Goal: Information Seeking & Learning: Learn about a topic

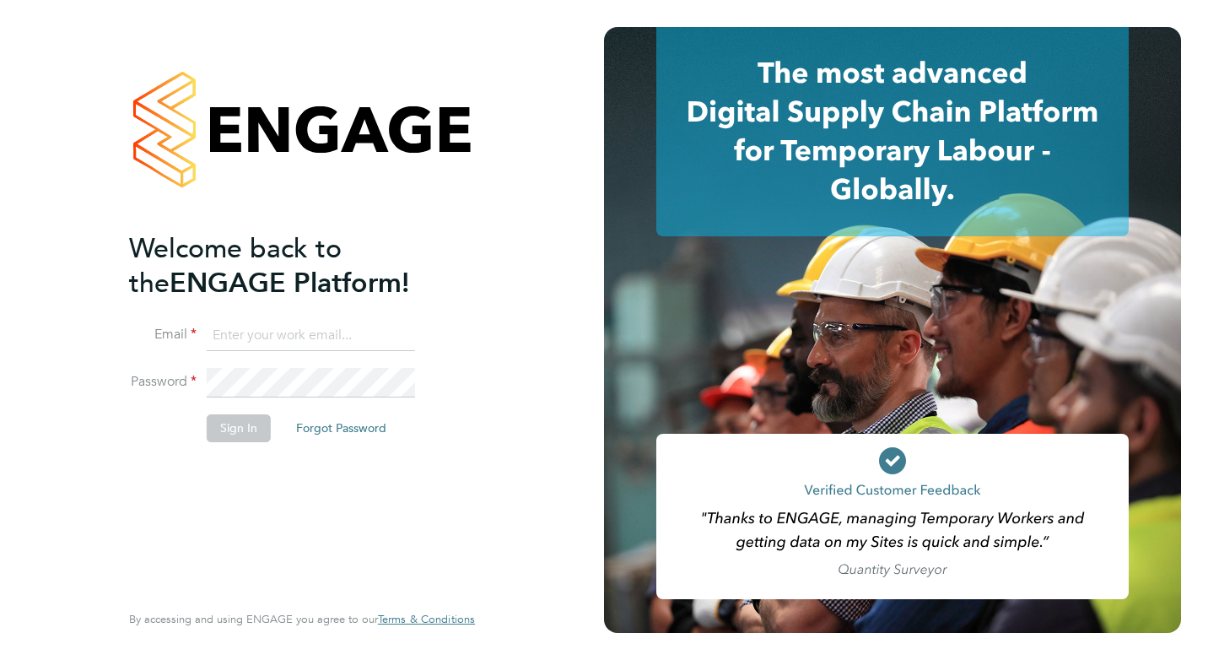
click at [320, 337] on input at bounding box center [311, 336] width 208 height 30
type input "[EMAIL_ADDRESS][DOMAIN_NAME]"
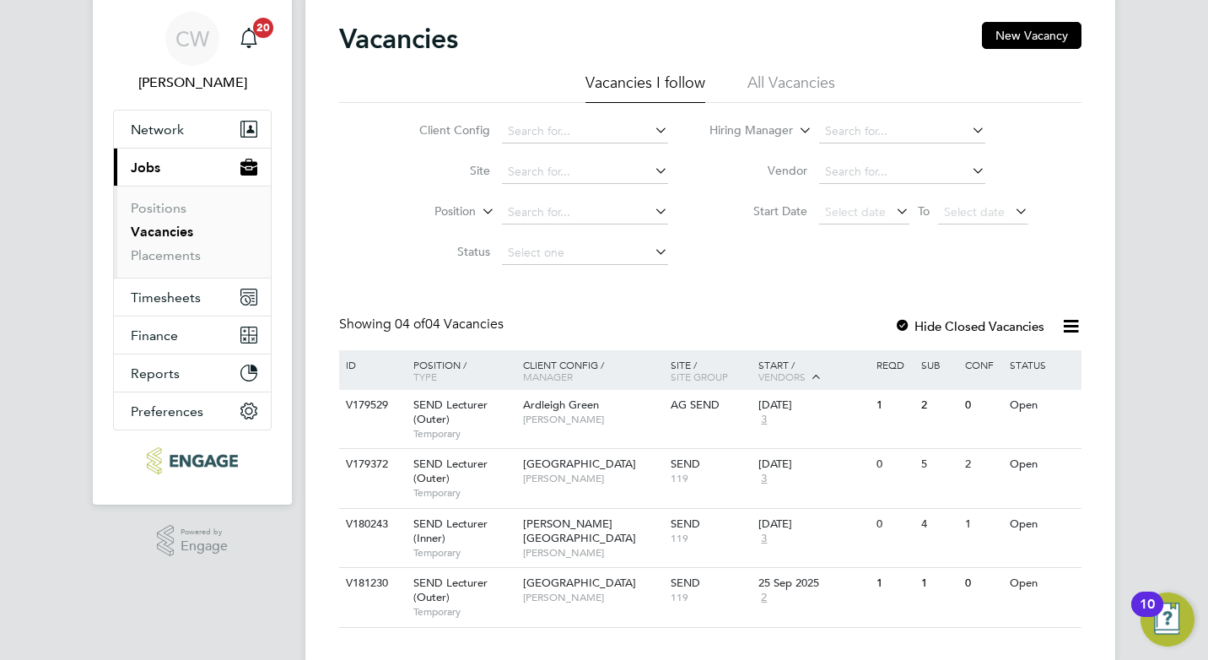
scroll to position [81, 0]
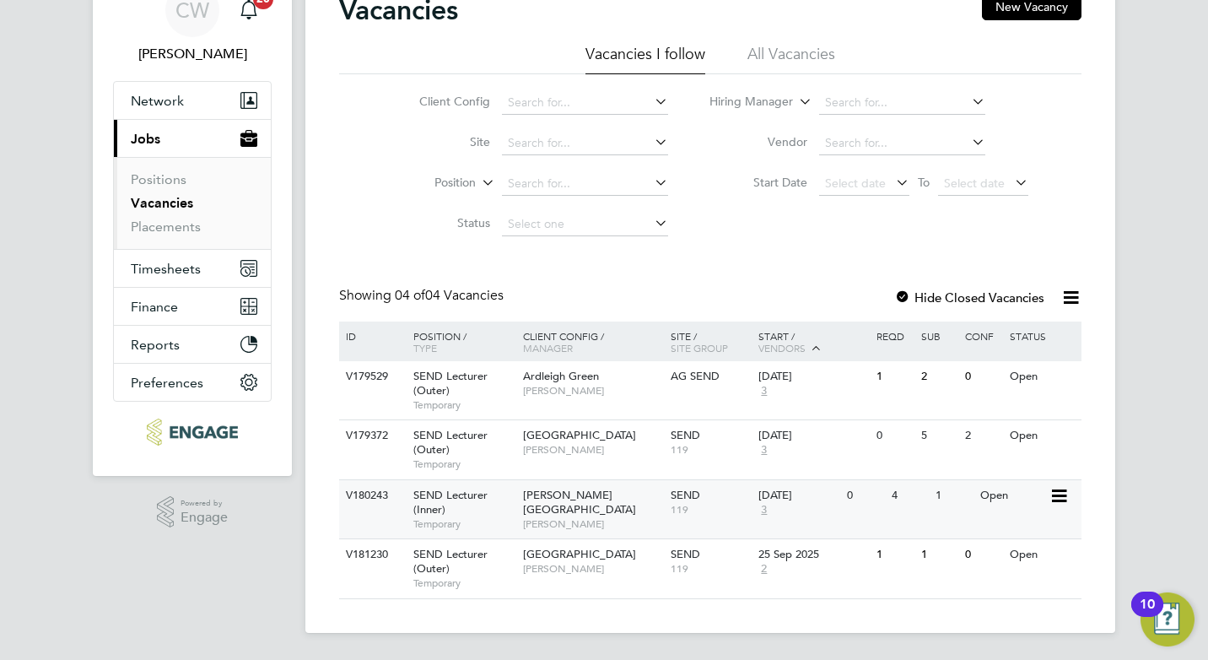
click at [595, 498] on span "[PERSON_NAME][GEOGRAPHIC_DATA]" at bounding box center [579, 502] width 113 height 29
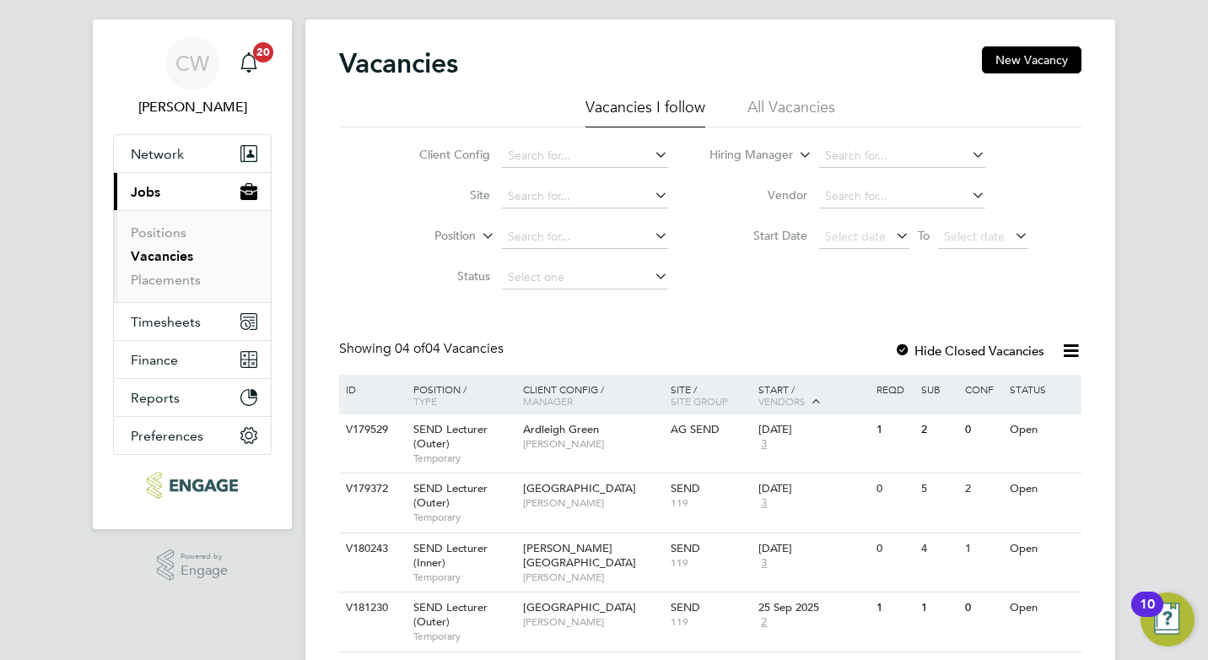
scroll to position [0, 0]
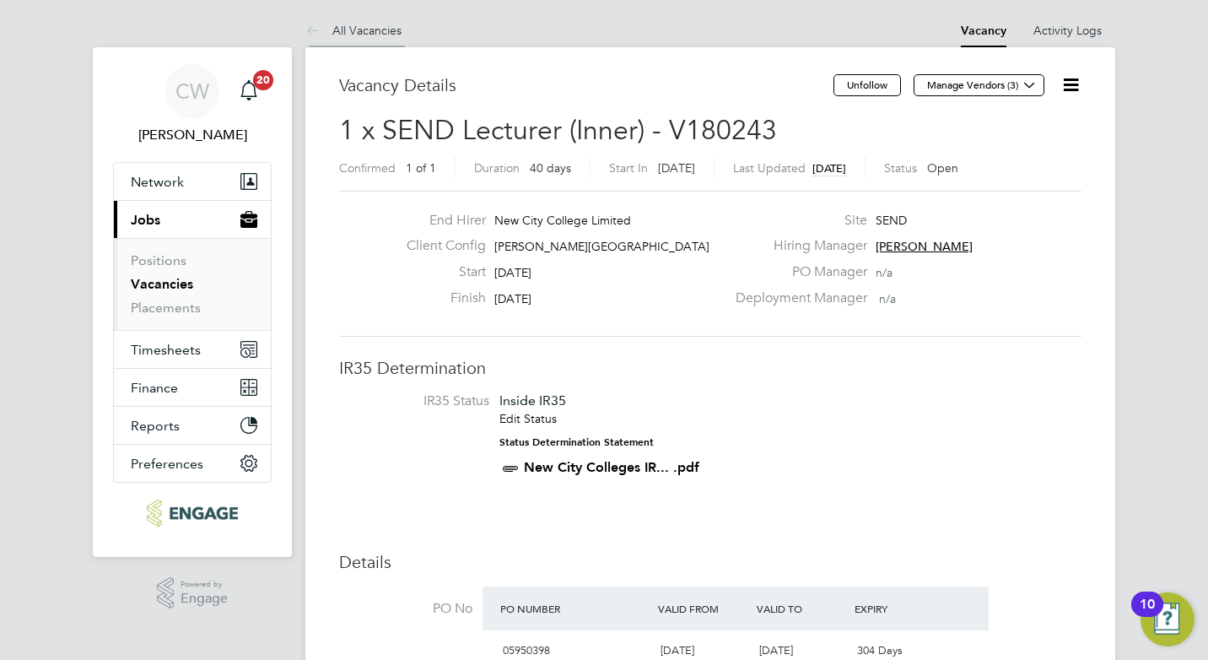
click at [358, 28] on link "All Vacancies" at bounding box center [353, 30] width 96 height 15
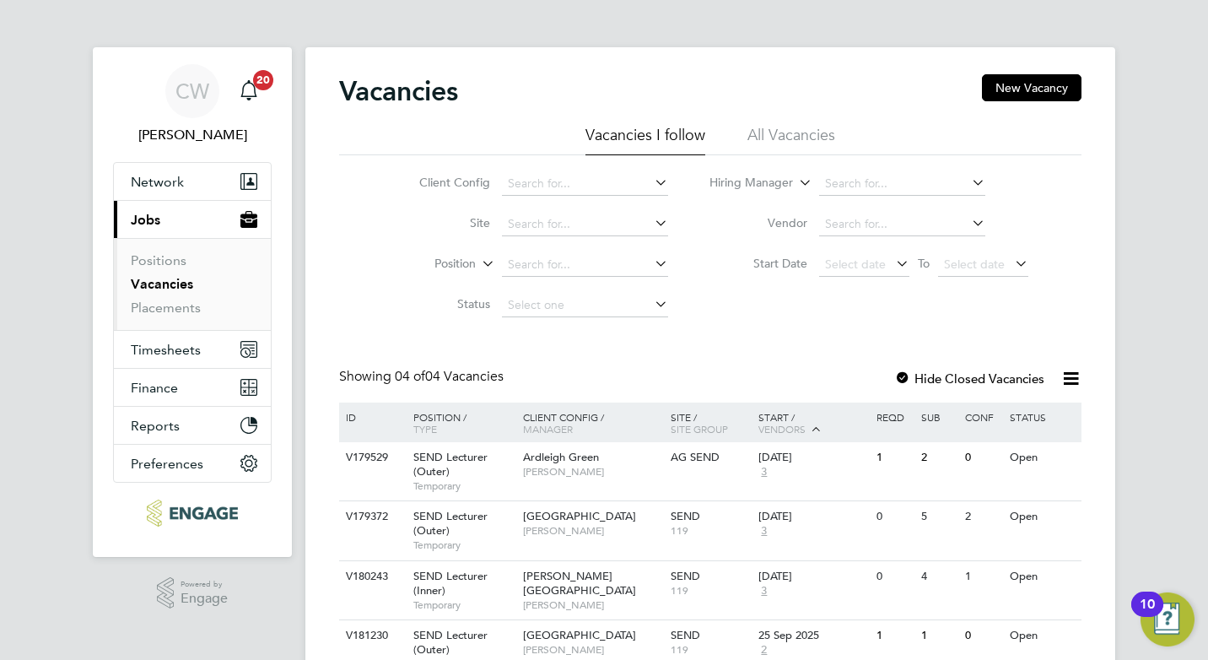
click at [943, 376] on label "Hide Closed Vacancies" at bounding box center [969, 378] width 150 height 16
click at [903, 378] on div at bounding box center [902, 379] width 17 height 17
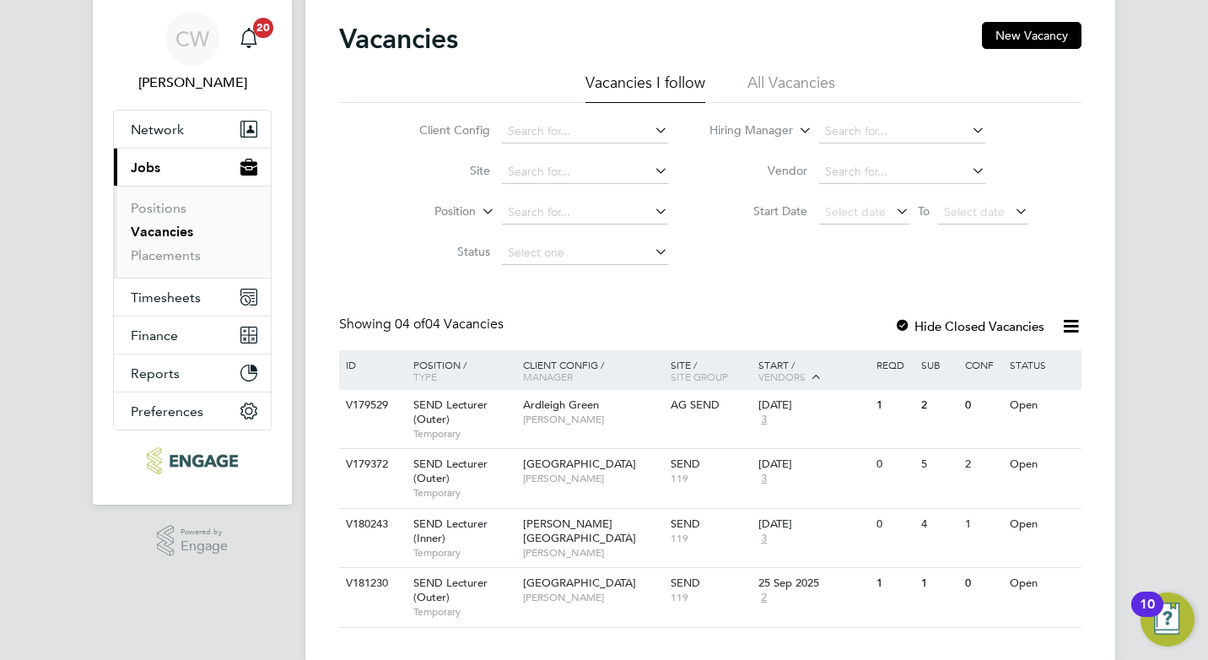
scroll to position [81, 0]
